Goal: Task Accomplishment & Management: Manage account settings

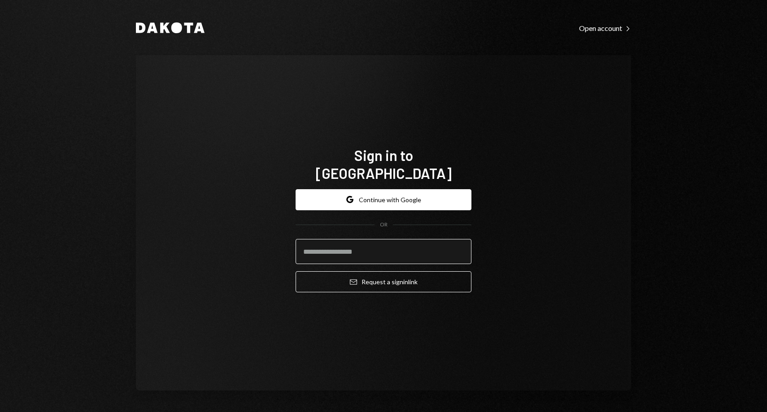
click at [343, 239] on input "email" at bounding box center [384, 251] width 176 height 25
type input "**********"
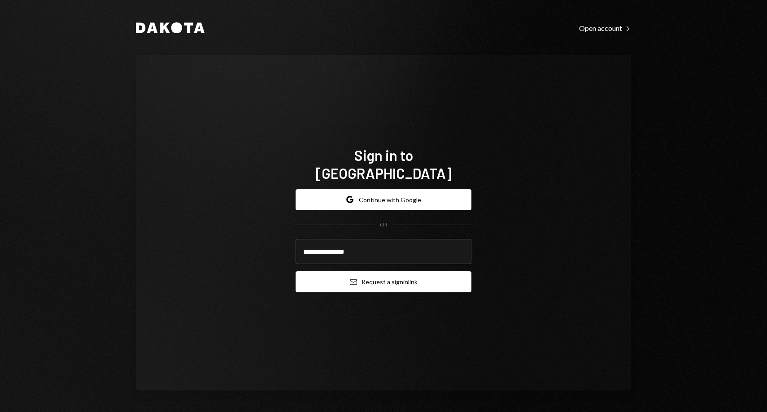
click at [332, 275] on button "Email Request a sign in link" at bounding box center [384, 282] width 176 height 21
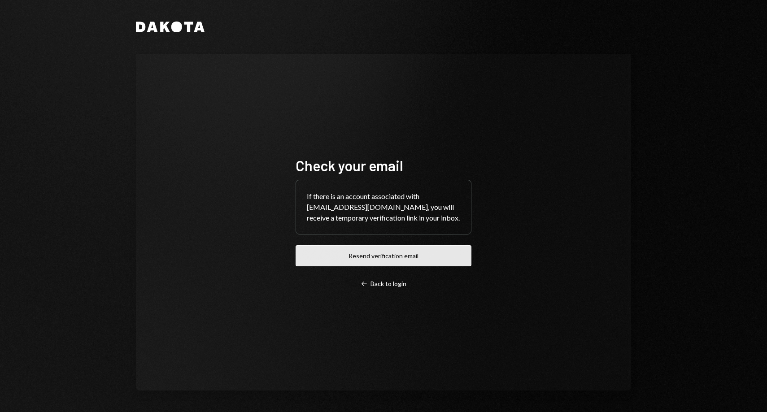
click at [332, 256] on button "Resend verification email" at bounding box center [384, 255] width 176 height 21
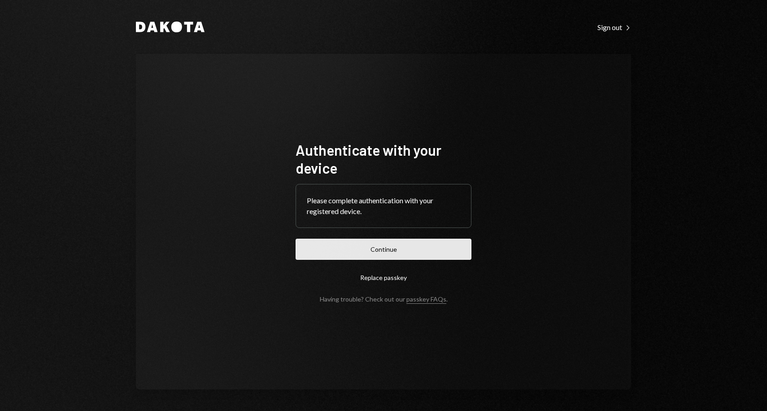
click at [348, 246] on button "Continue" at bounding box center [384, 249] width 176 height 21
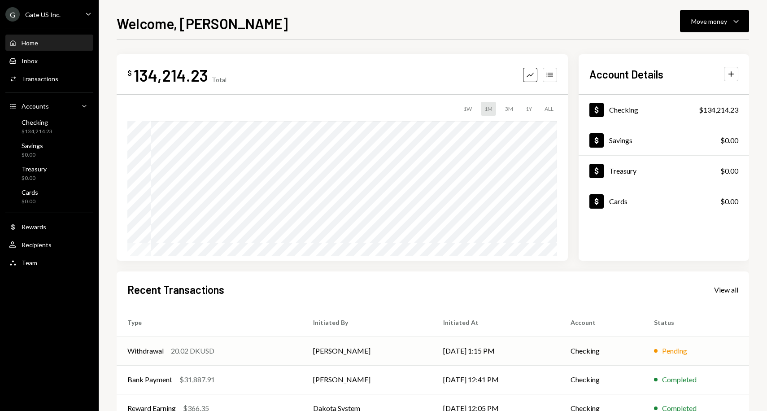
click at [184, 350] on div "20.02 DKUSD" at bounding box center [193, 351] width 44 height 11
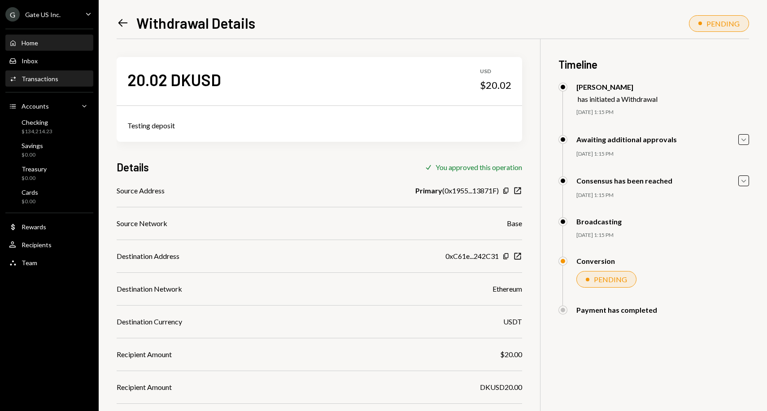
click at [33, 43] on div "Home" at bounding box center [30, 43] width 17 height 8
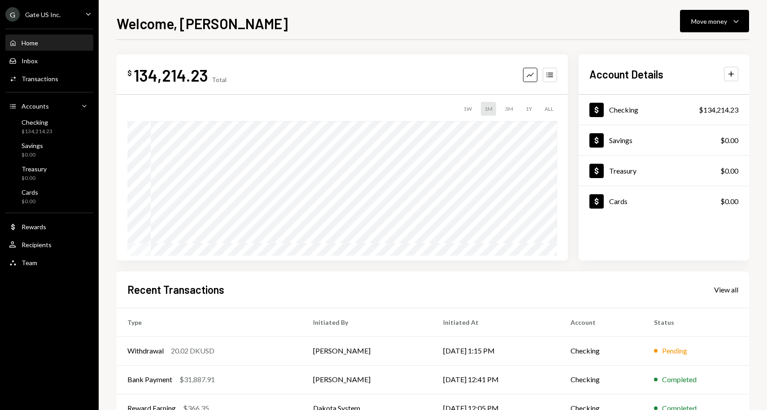
click at [37, 37] on div "Home Home" at bounding box center [49, 42] width 81 height 15
click at [38, 38] on div "Home Home" at bounding box center [49, 42] width 81 height 15
click at [44, 41] on div "Home Home" at bounding box center [49, 43] width 81 height 8
click at [42, 59] on div "Inbox Inbox" at bounding box center [49, 61] width 81 height 8
